Goal: Transaction & Acquisition: Subscribe to service/newsletter

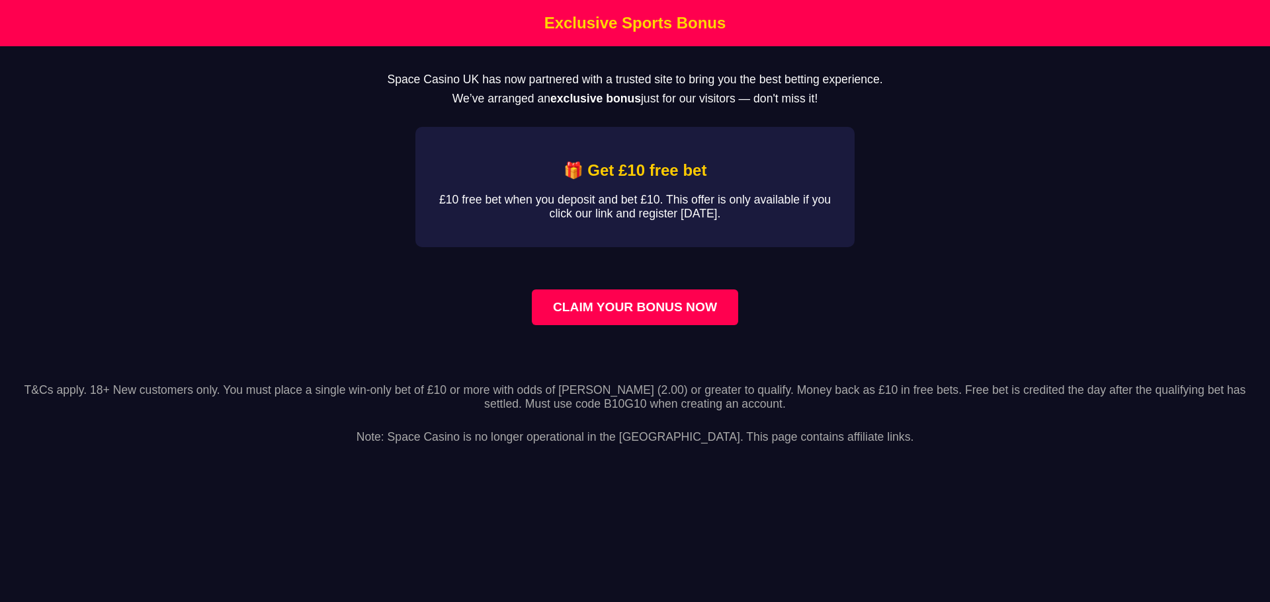
click at [628, 325] on link "CLAIM YOUR BONUS NOW" at bounding box center [635, 308] width 206 height 36
click at [655, 325] on link "CLAIM YOUR BONUS NOW" at bounding box center [635, 308] width 206 height 36
